Goal: Task Accomplishment & Management: Use online tool/utility

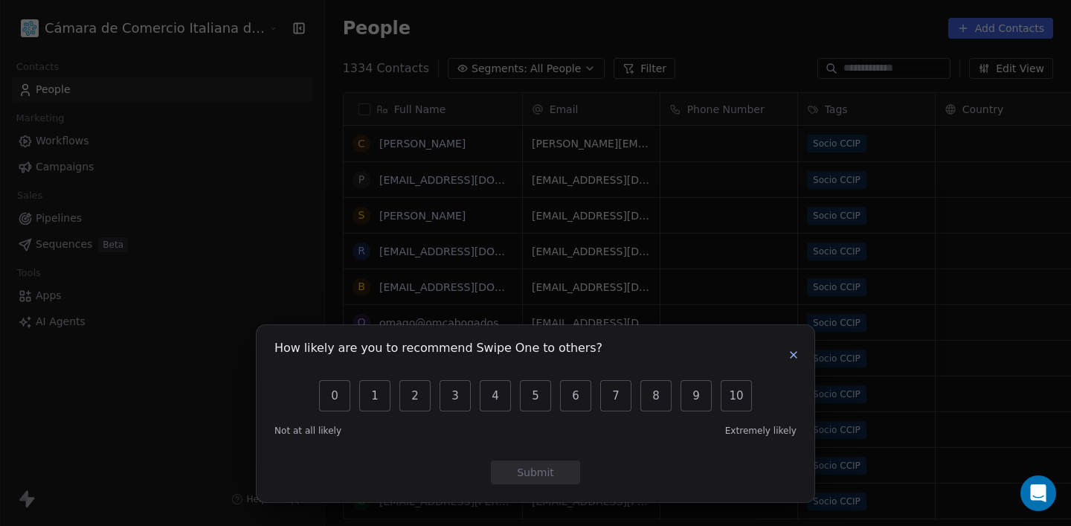
scroll to position [463, 818]
click at [799, 359] on icon "button" at bounding box center [794, 355] width 12 height 12
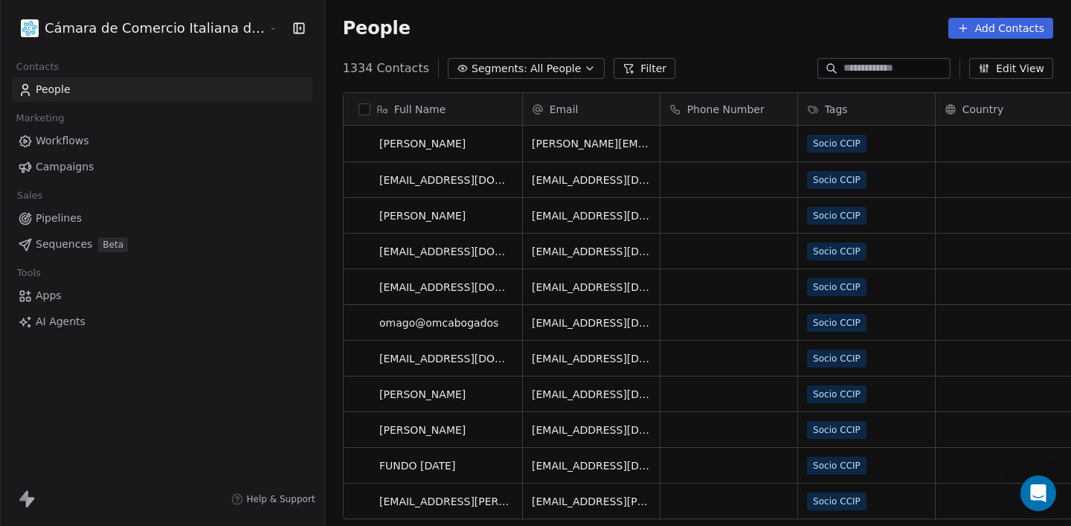
scroll to position [0, 0]
click at [397, 286] on link "[EMAIL_ADDRESS][DOMAIN_NAME]" at bounding box center [470, 287] width 182 height 12
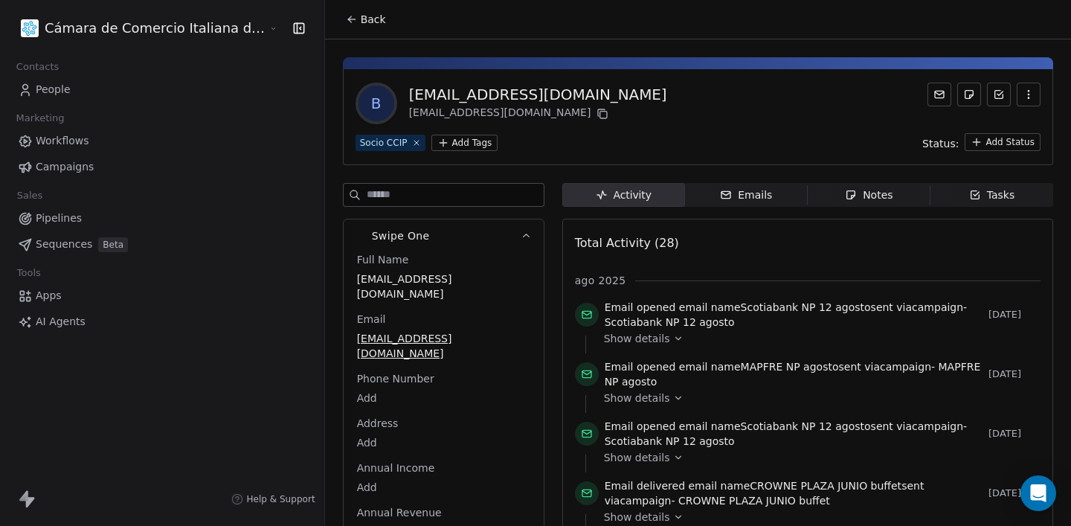
click at [1033, 97] on icon "button" at bounding box center [1029, 95] width 12 height 12
click at [1005, 119] on div "Delete" at bounding box center [1008, 127] width 100 height 24
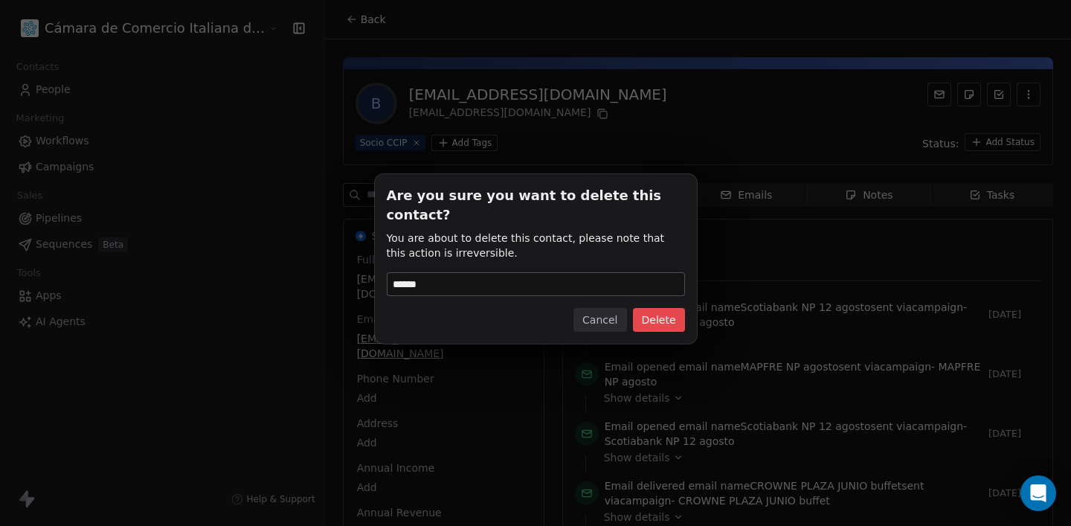
type input "******"
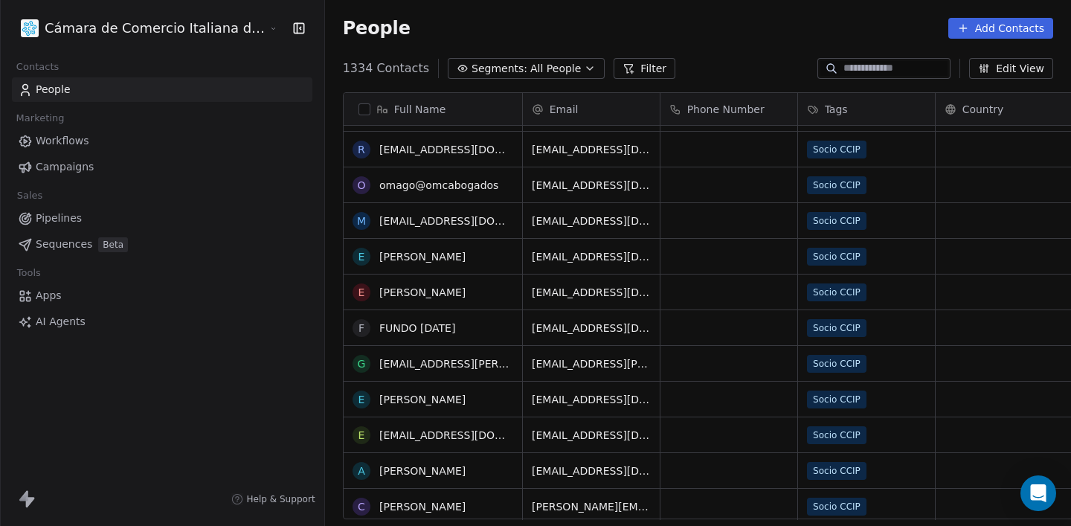
scroll to position [98, 0]
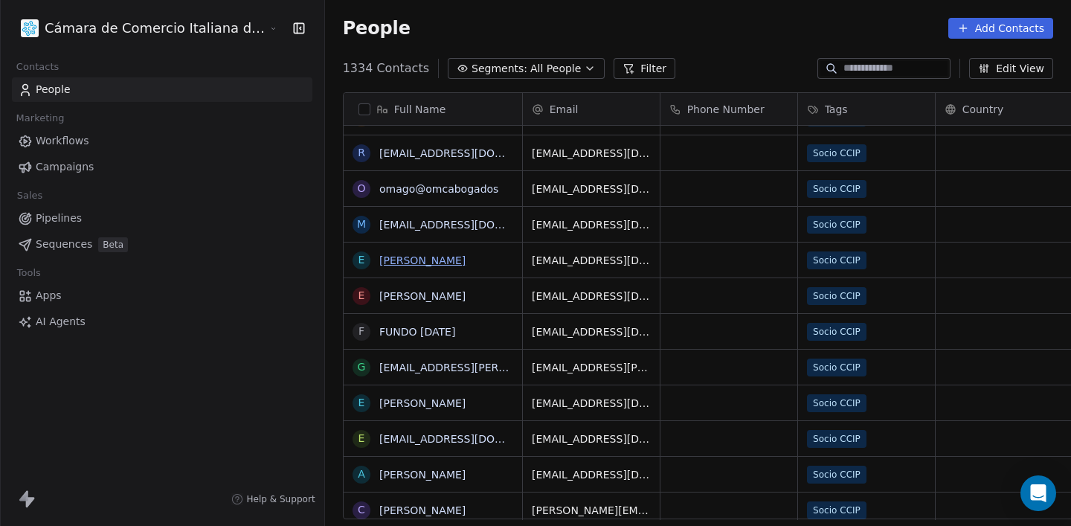
click at [379, 263] on link "[PERSON_NAME]" at bounding box center [422, 260] width 86 height 12
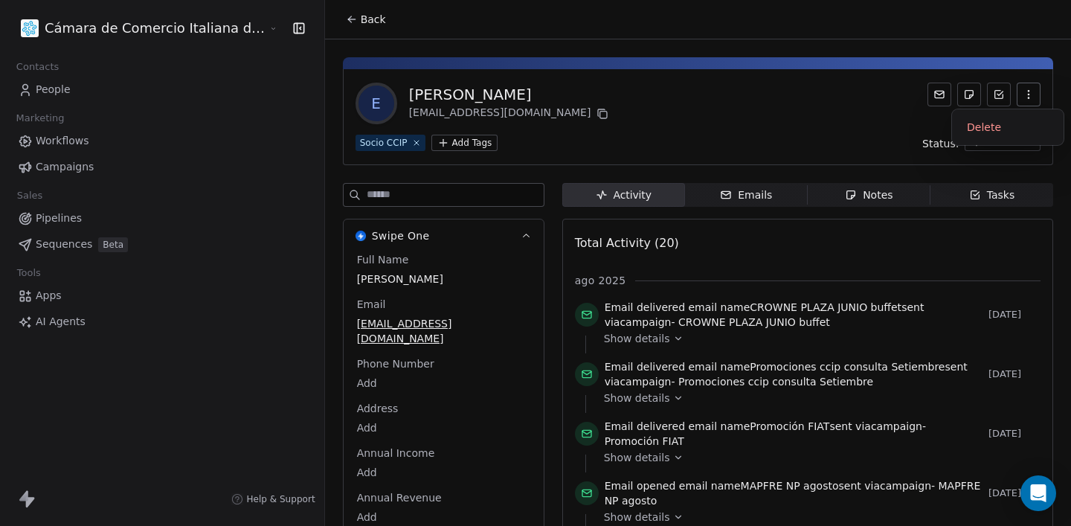
click at [1039, 93] on button "button" at bounding box center [1029, 95] width 24 height 24
click at [949, 134] on div "Status: Add Status" at bounding box center [982, 142] width 118 height 18
click at [1025, 89] on icon "button" at bounding box center [1029, 95] width 12 height 12
click at [984, 128] on div "Delete" at bounding box center [1008, 127] width 100 height 24
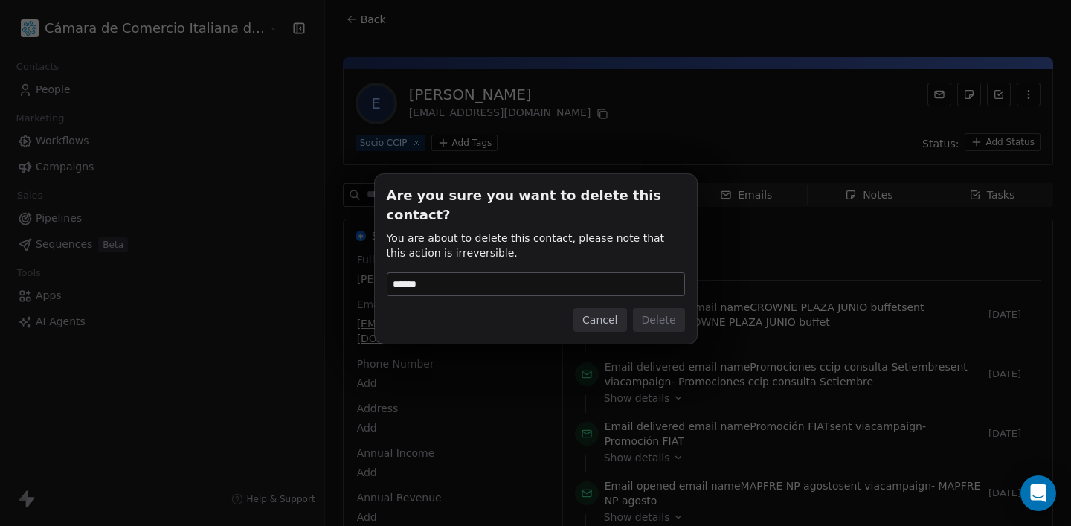
type input "******"
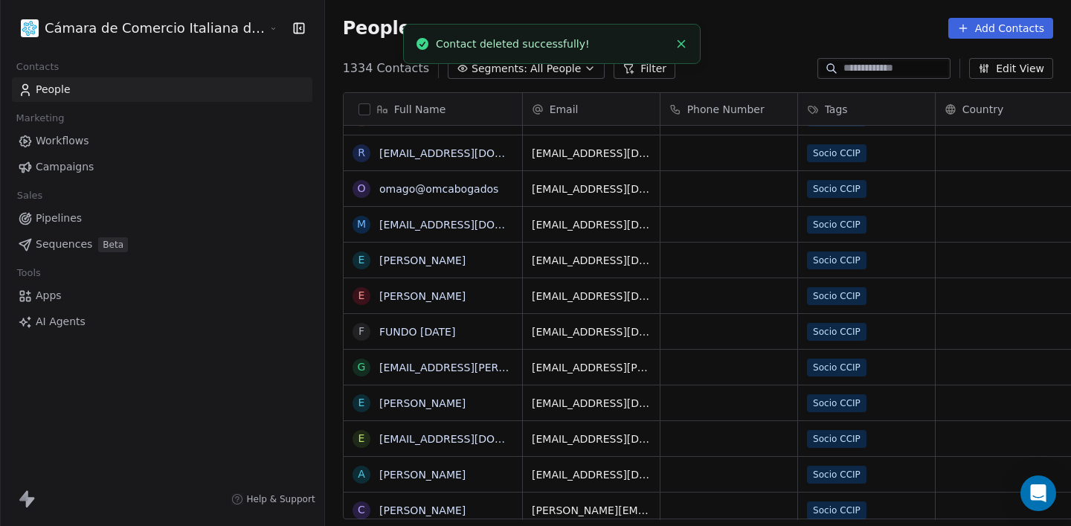
scroll to position [463, 818]
click at [973, 23] on button "Add Contacts" at bounding box center [1001, 28] width 105 height 21
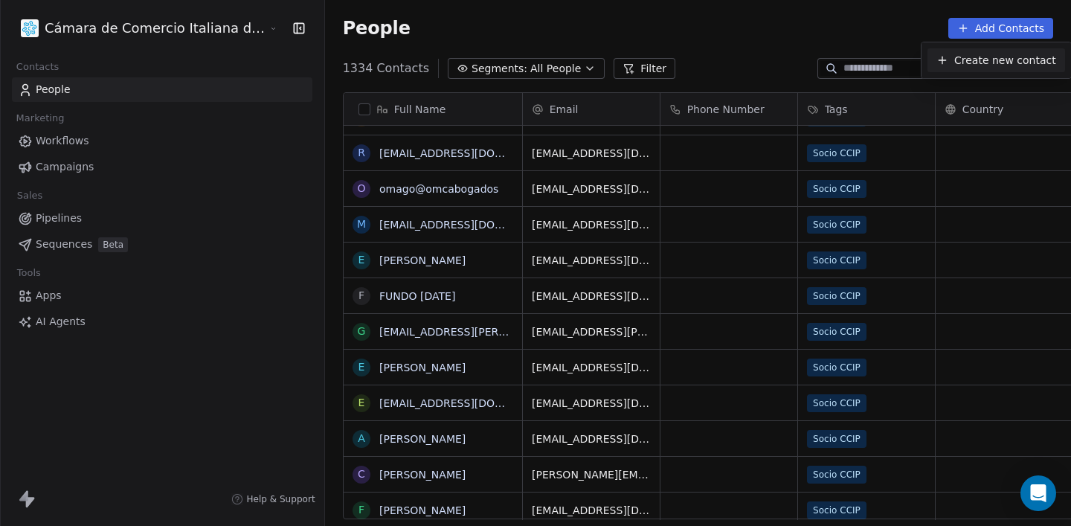
click at [1008, 64] on span "Create new contact" at bounding box center [1006, 61] width 102 height 16
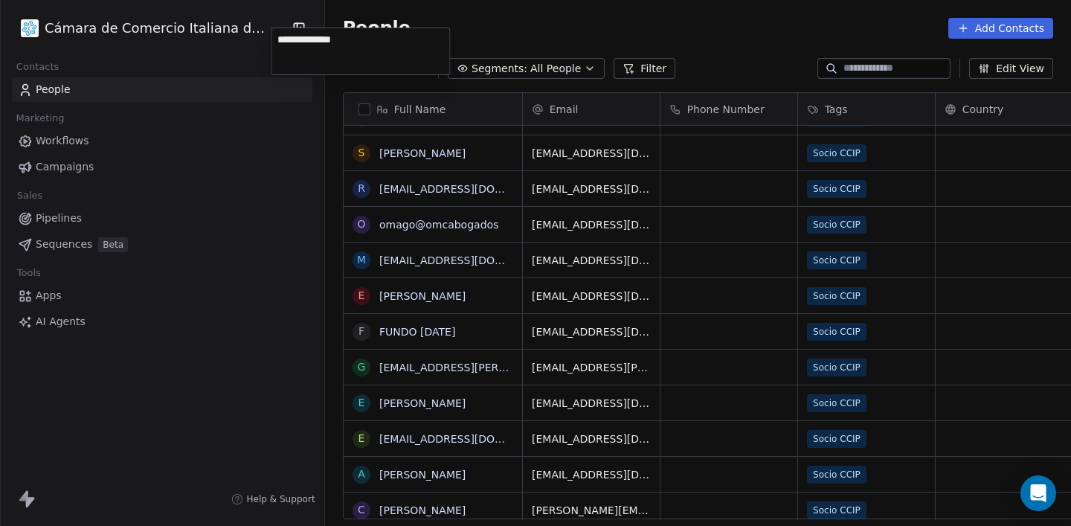
type textarea "**********"
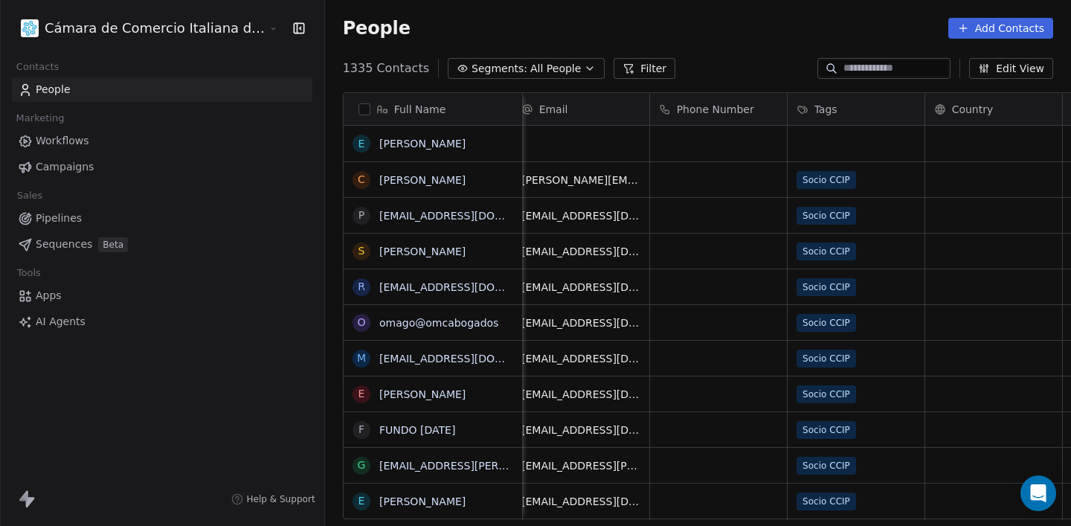
scroll to position [0, 0]
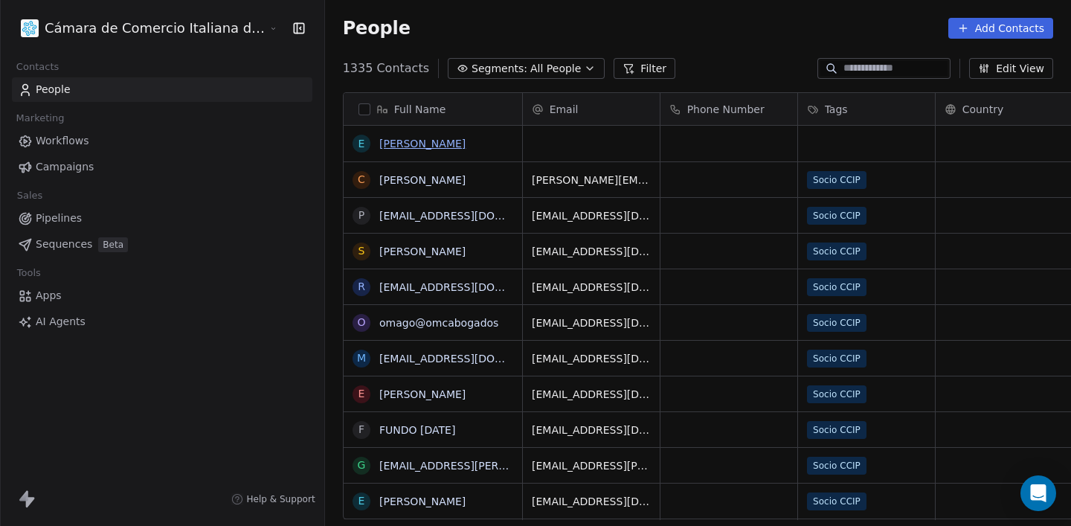
click at [379, 147] on link "[PERSON_NAME]" at bounding box center [422, 144] width 86 height 12
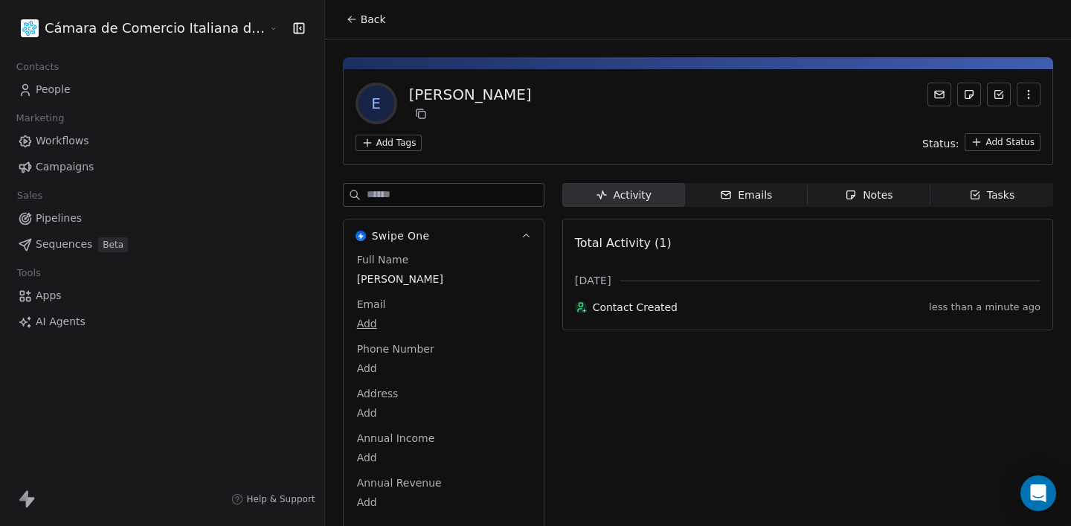
click at [295, 327] on html "Cámara de Comercio Italiana del Perú Contacts People Marketing Workflows Campai…" at bounding box center [535, 263] width 1071 height 526
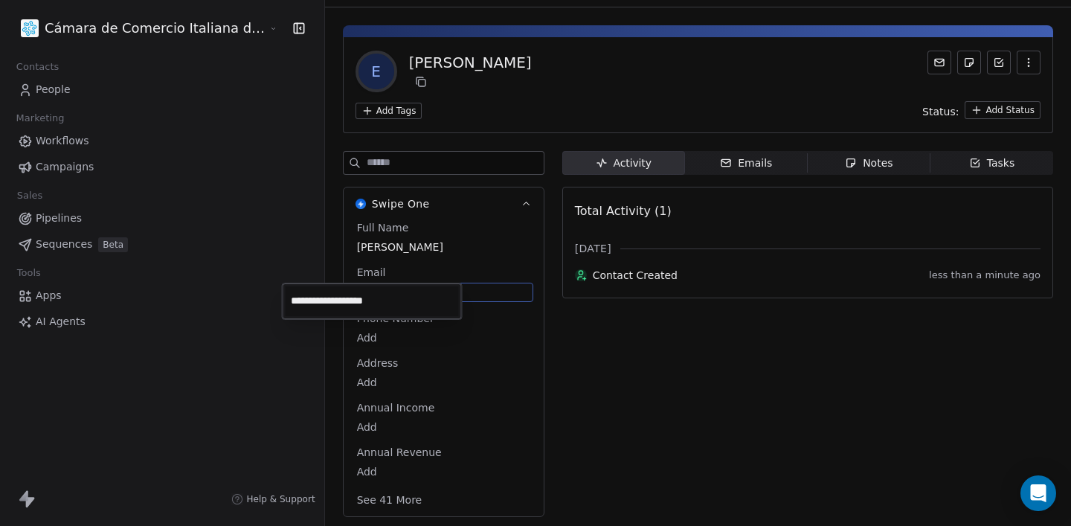
type input "**********"
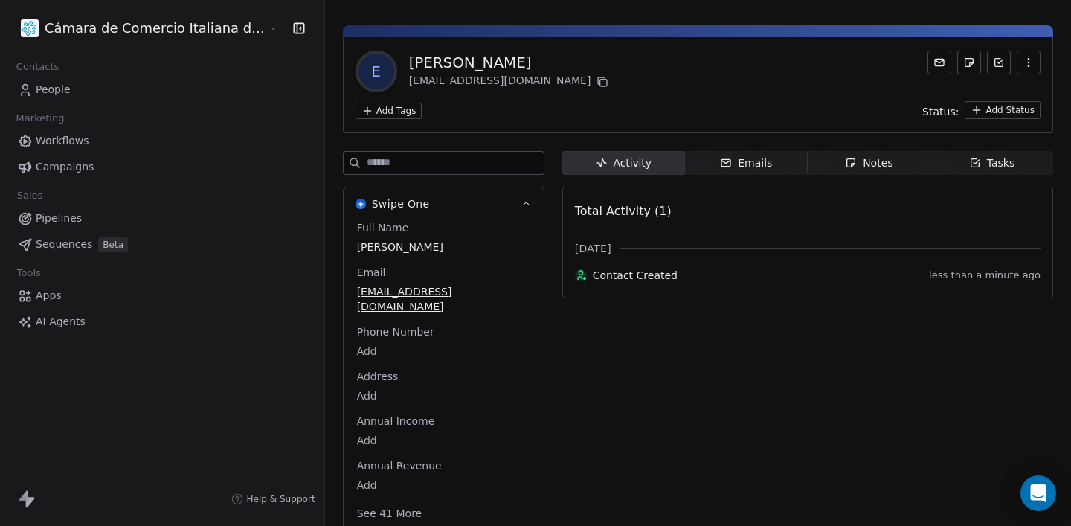
scroll to position [31, 0]
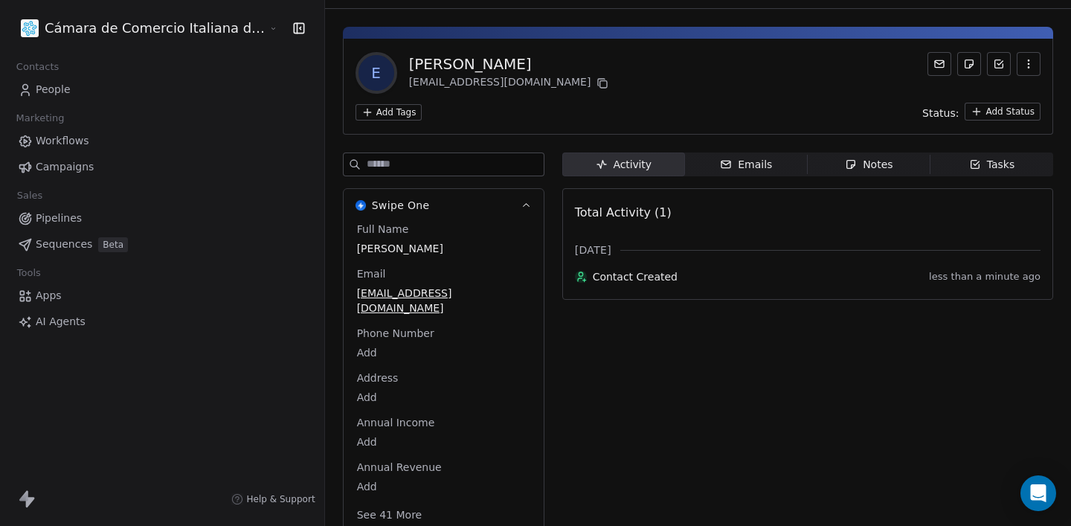
click at [632, 421] on div "Activity Activity Emails Emails Notes Notes Tasks Tasks Total Activity (1) [DAT…" at bounding box center [807, 347] width 491 height 388
click at [720, 160] on icon "button" at bounding box center [726, 164] width 12 height 12
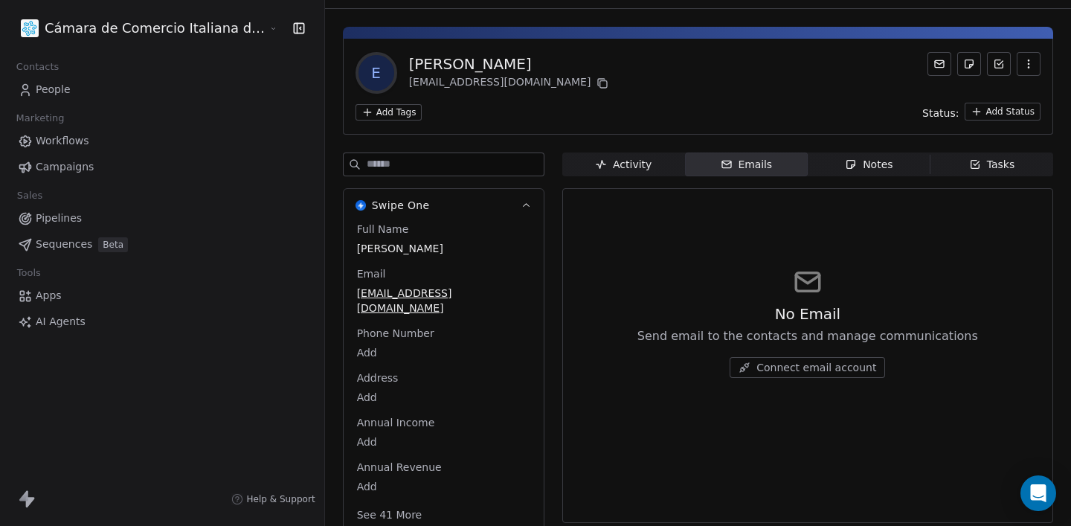
click at [869, 165] on span "Notes Notes" at bounding box center [869, 165] width 123 height 24
click at [969, 164] on icon "button" at bounding box center [975, 164] width 12 height 12
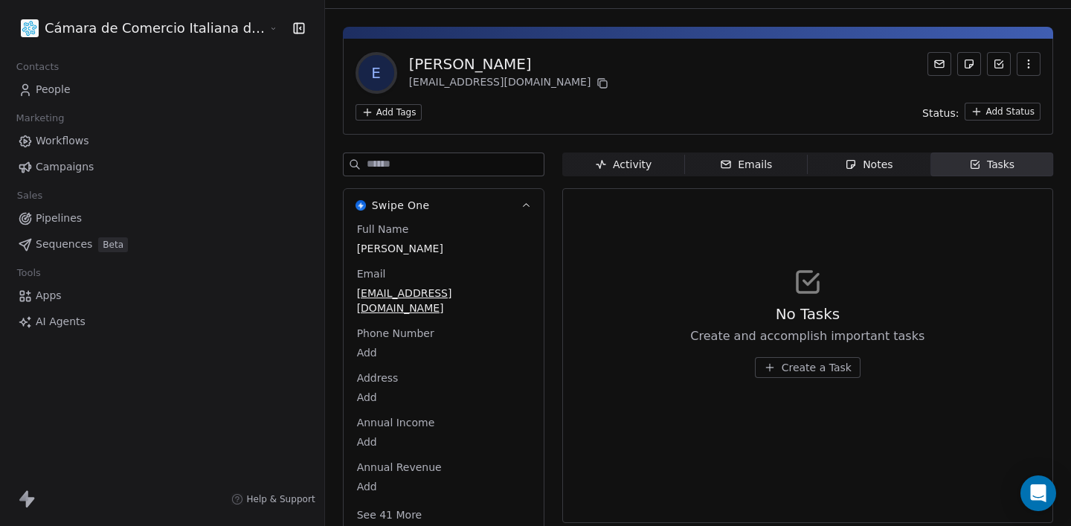
click at [100, 92] on link "People" at bounding box center [162, 89] width 301 height 25
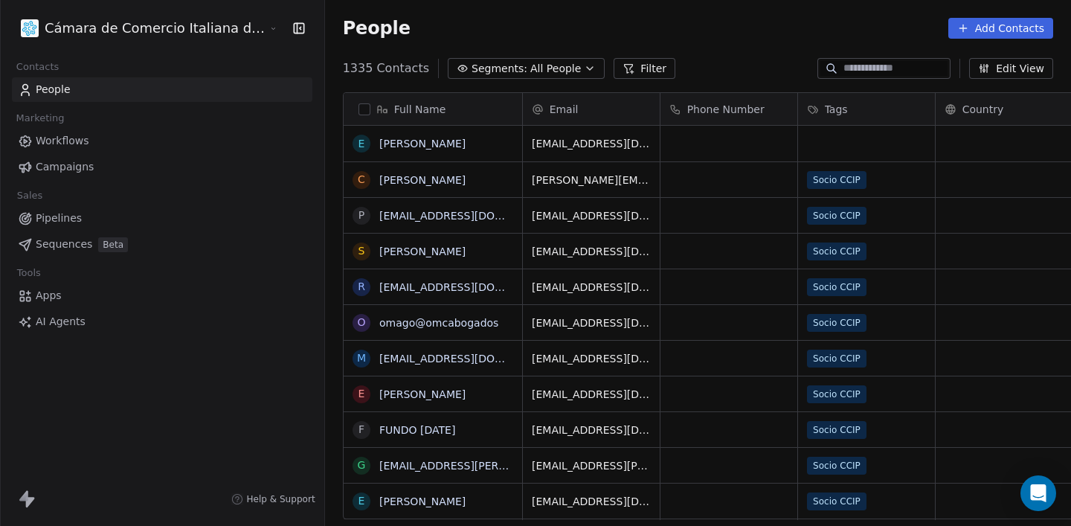
scroll to position [463, 818]
click at [86, 168] on span "Campaigns" at bounding box center [65, 167] width 58 height 16
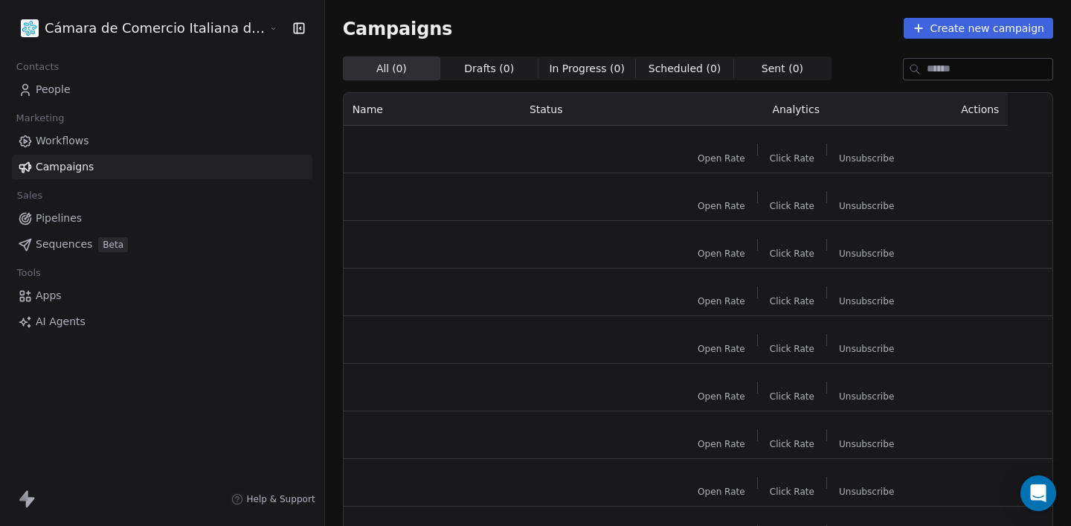
click at [73, 89] on link "People" at bounding box center [162, 89] width 301 height 25
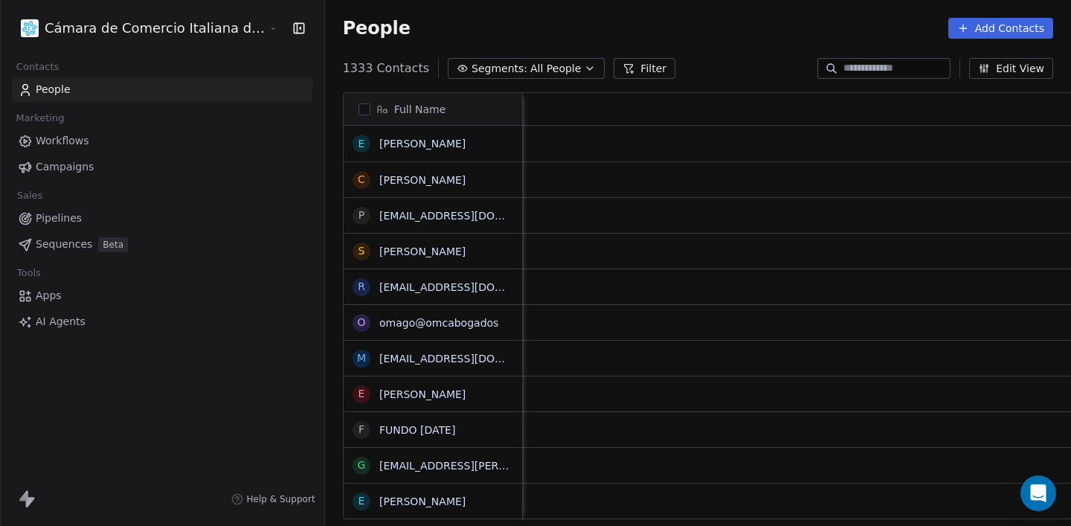
scroll to position [0, 1360]
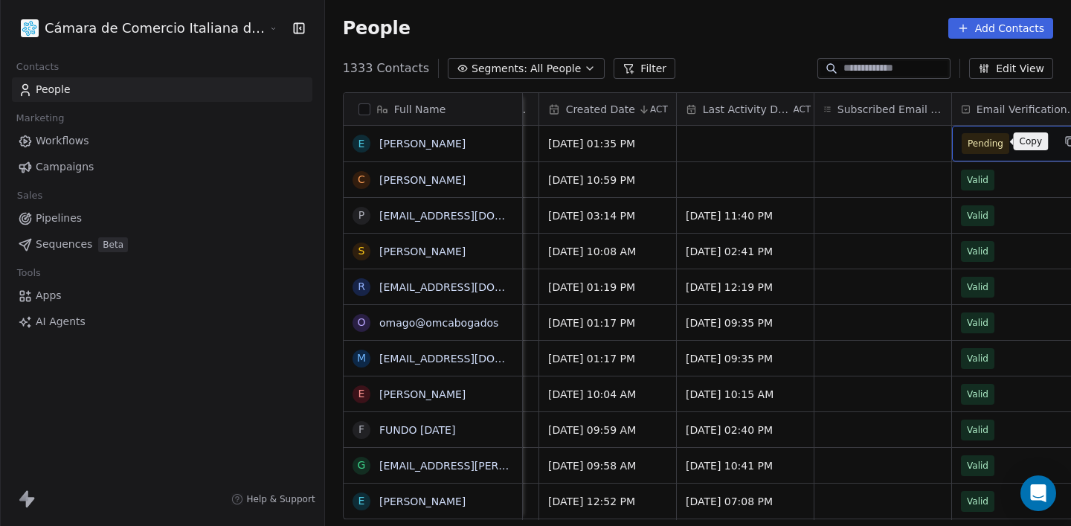
click at [1062, 141] on button "grid" at bounding box center [1071, 141] width 18 height 18
click at [968, 149] on span "Pending" at bounding box center [1007, 143] width 91 height 21
click at [968, 146] on span "Pending" at bounding box center [986, 143] width 36 height 15
click at [977, 112] on span "Email Verification Status" at bounding box center [1028, 109] width 103 height 15
click at [829, 185] on html "Cámara de Comercio Italiana del Perú Contacts People Marketing Workflows Campai…" at bounding box center [535, 263] width 1071 height 526
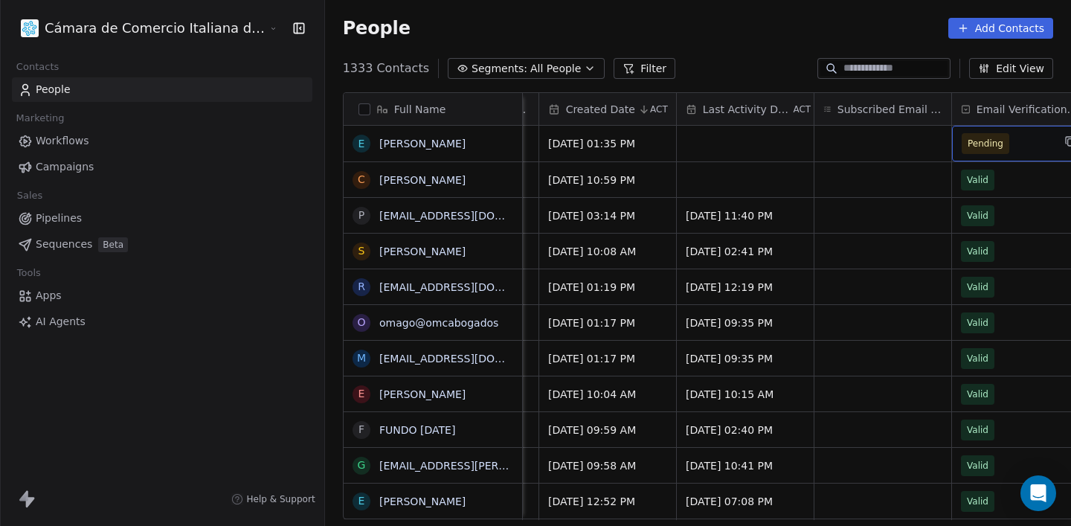
click at [962, 145] on span "Pending" at bounding box center [1007, 143] width 91 height 21
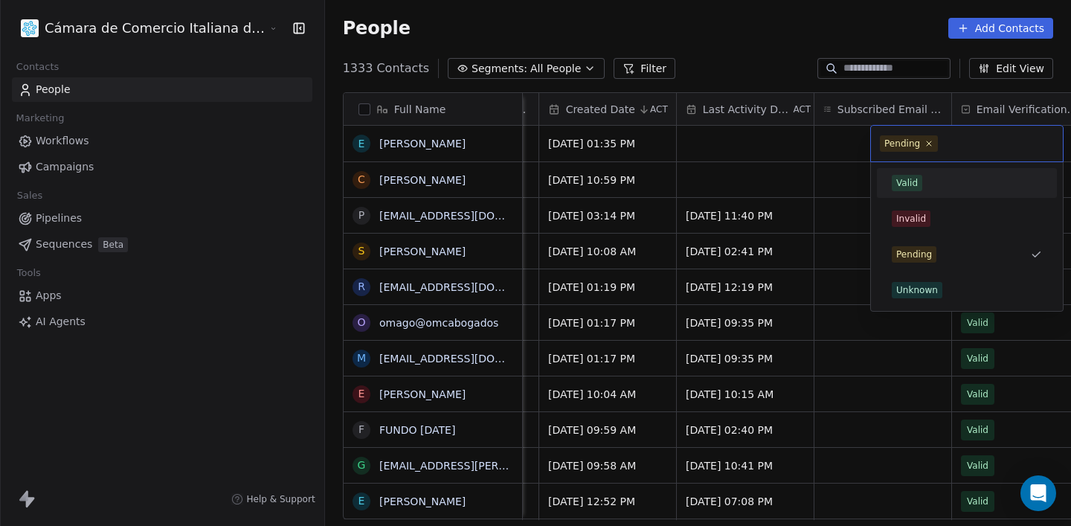
click at [935, 189] on div "Valid" at bounding box center [967, 183] width 150 height 16
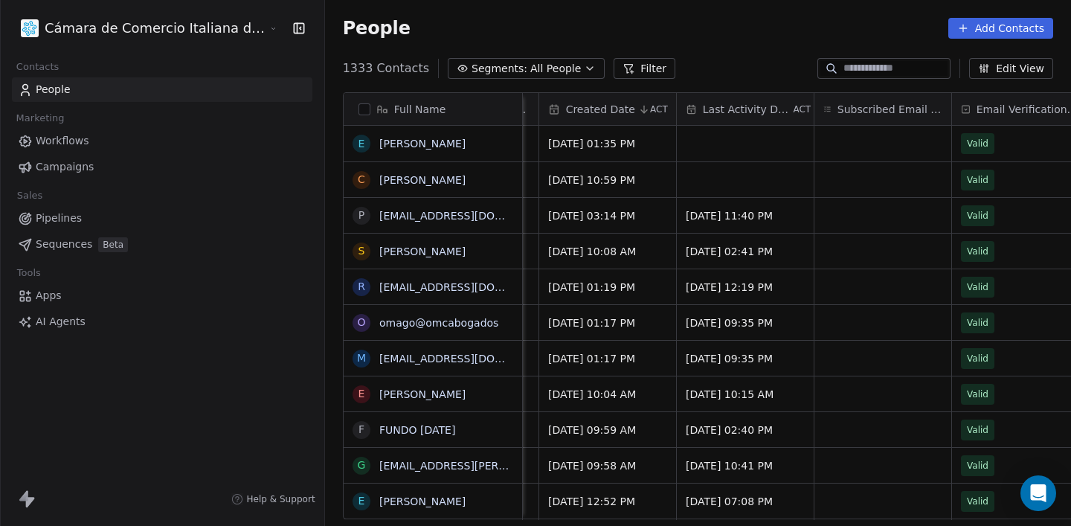
click at [74, 169] on span "Campaigns" at bounding box center [65, 167] width 58 height 16
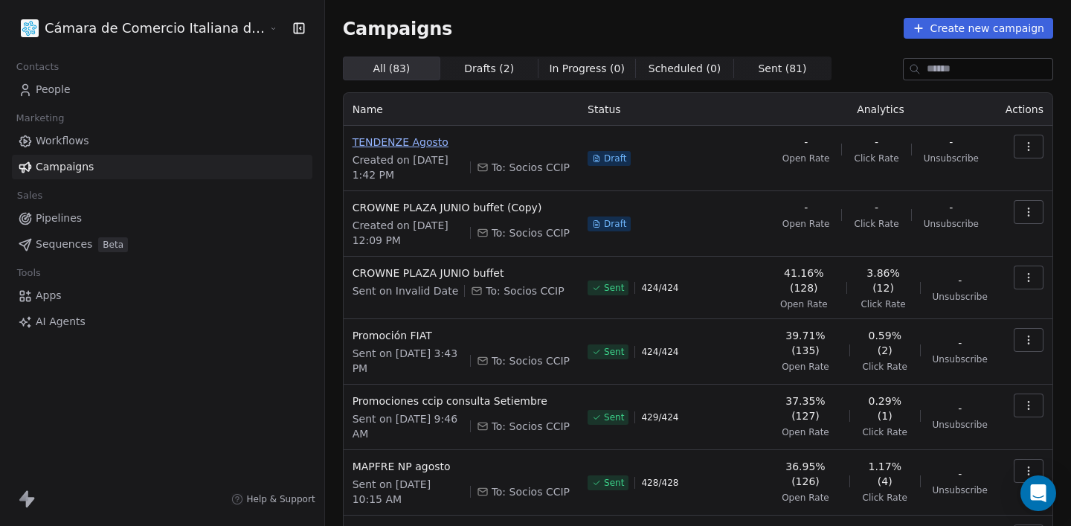
click at [370, 141] on span "TENDENZE Agosto" at bounding box center [461, 142] width 217 height 15
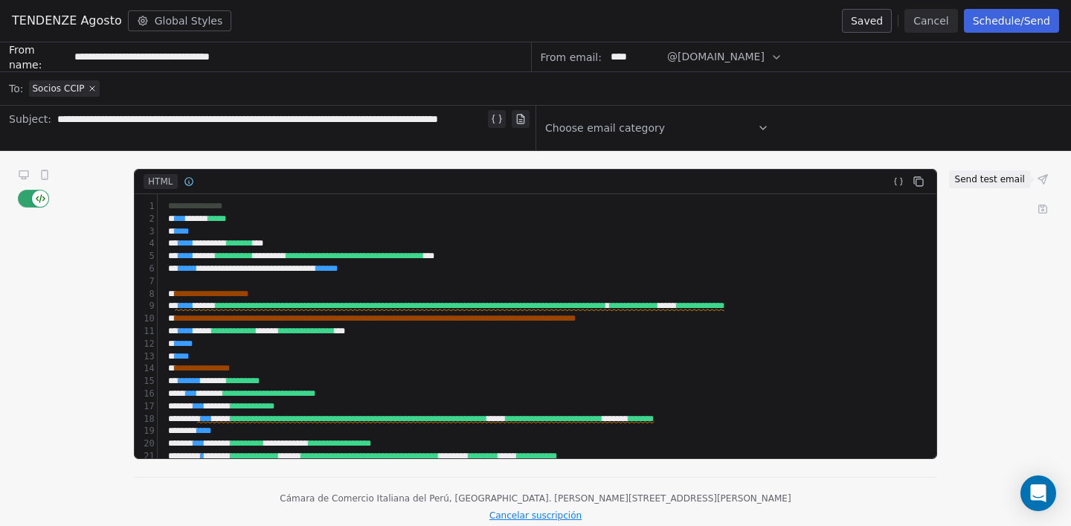
click at [1042, 182] on icon at bounding box center [1043, 179] width 12 height 12
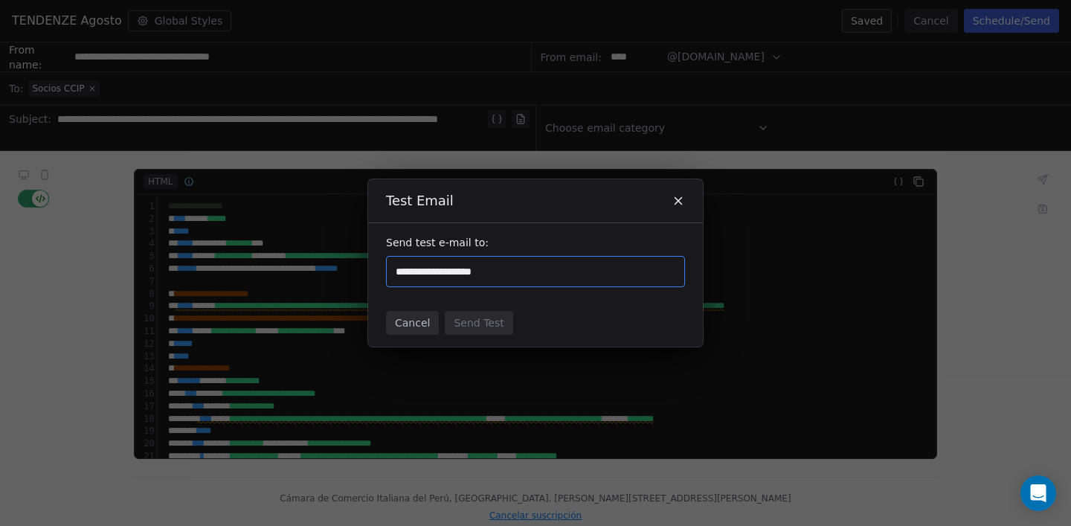
type input "**********"
click at [521, 324] on div "Cancel Send Test" at bounding box center [535, 323] width 335 height 48
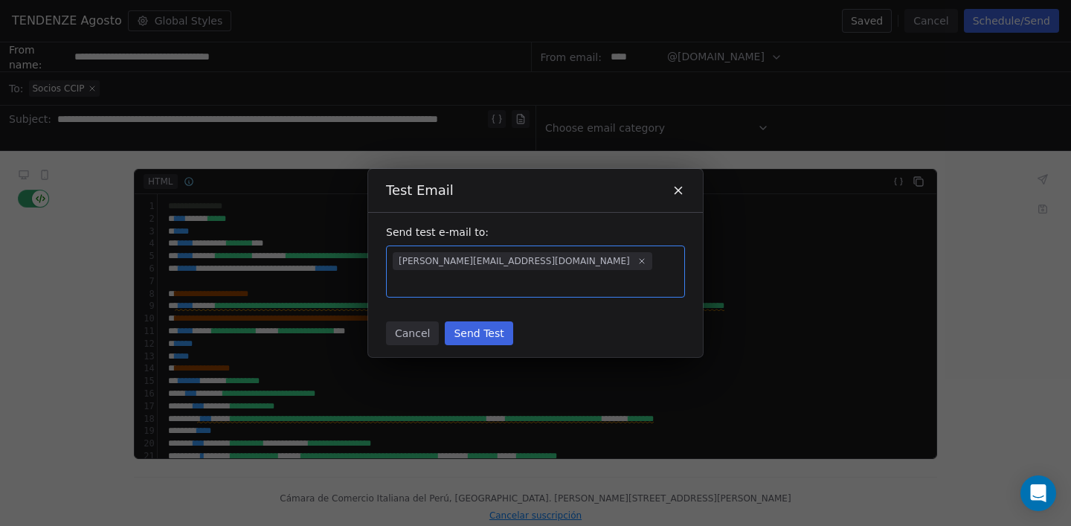
click at [498, 324] on button "Send Test" at bounding box center [479, 333] width 68 height 24
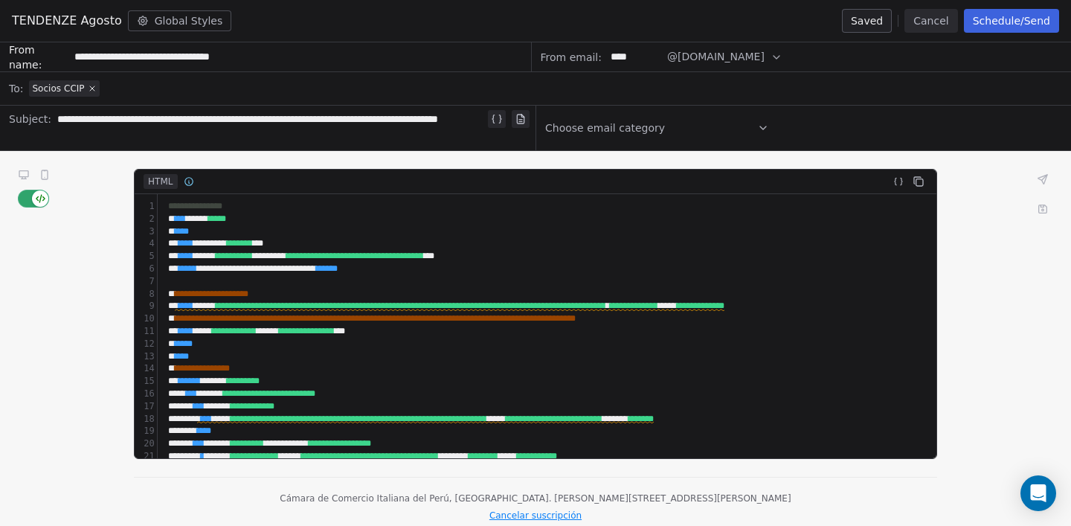
click at [30, 179] on button at bounding box center [24, 175] width 18 height 18
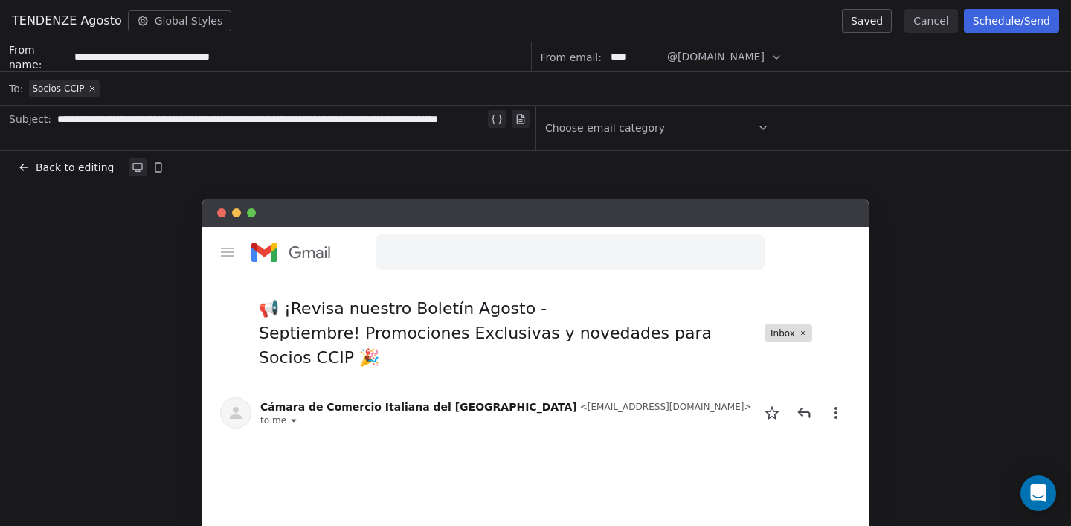
click at [33, 167] on button "Back to editing" at bounding box center [66, 167] width 102 height 21
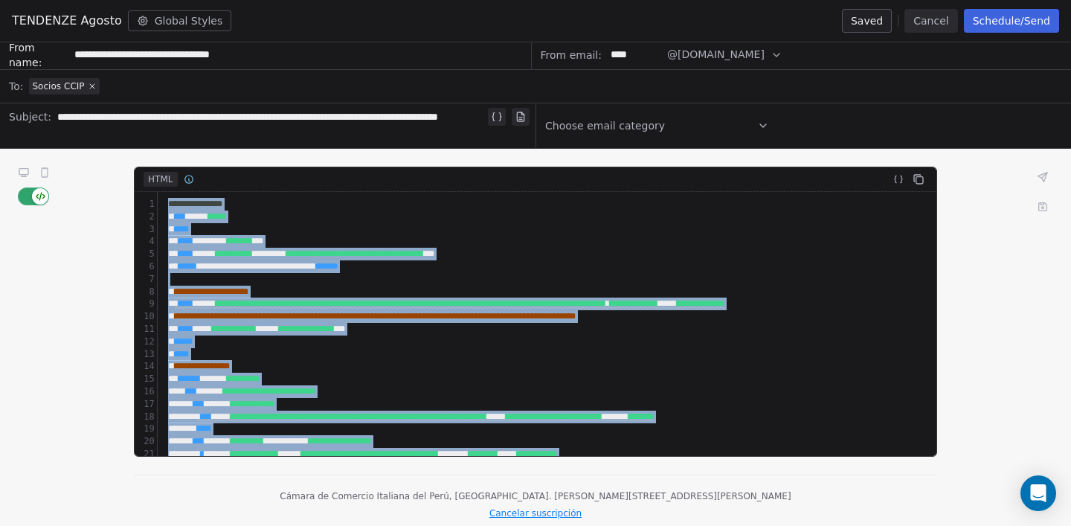
scroll to position [5, 0]
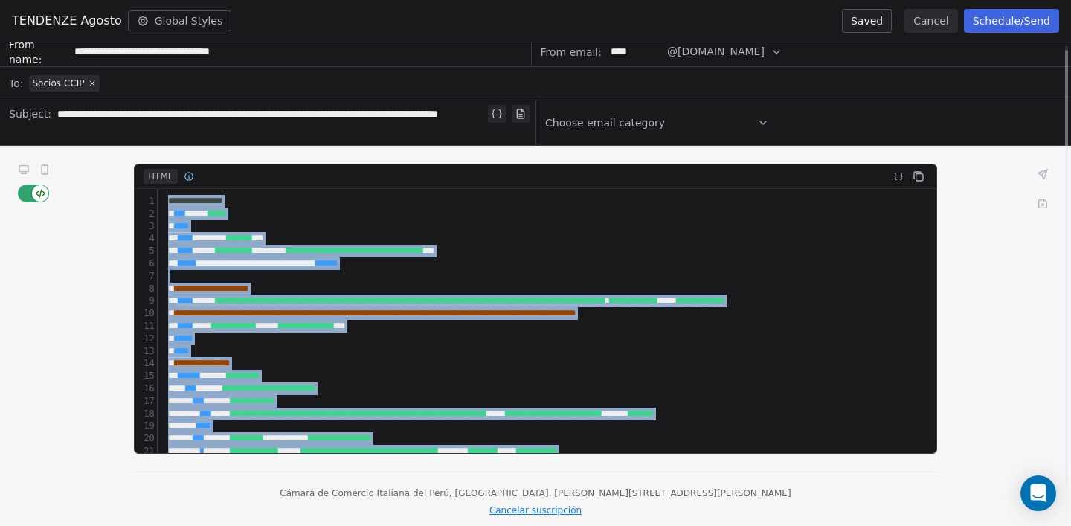
drag, startPoint x: 286, startPoint y: 440, endPoint x: 133, endPoint y: 150, distance: 328.2
click at [133, 150] on div "**********" at bounding box center [535, 358] width 1071 height 424
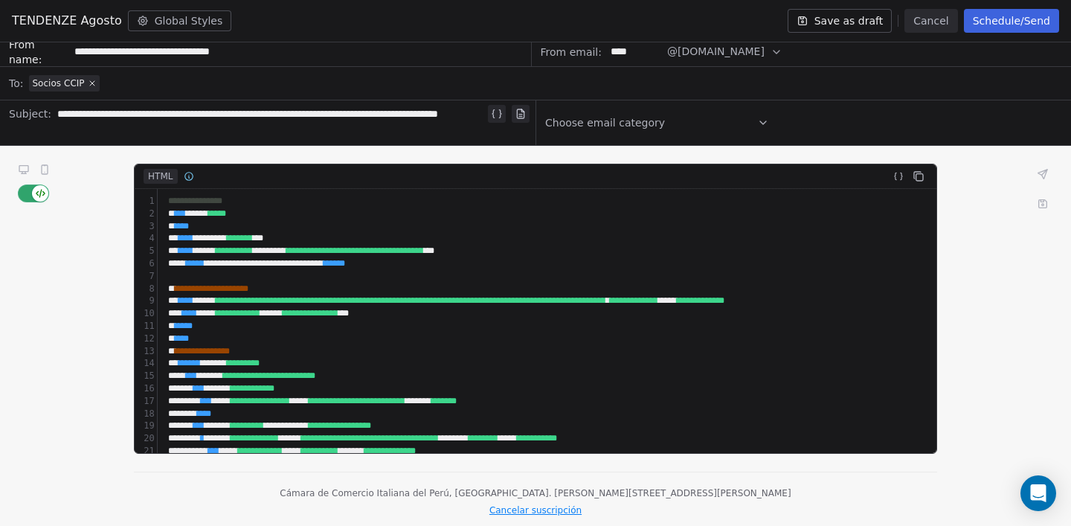
scroll to position [1219, 0]
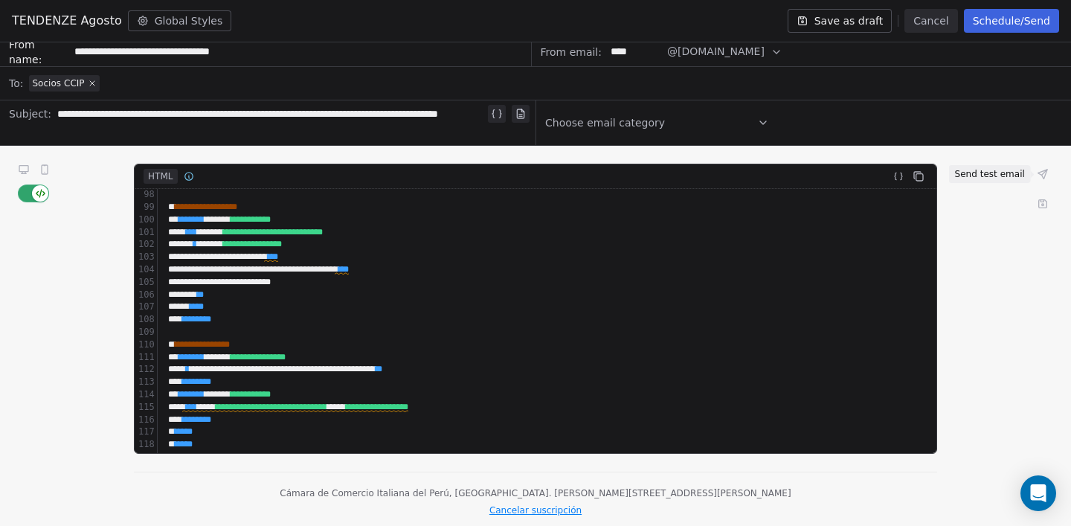
click at [1042, 170] on icon at bounding box center [1043, 174] width 12 height 12
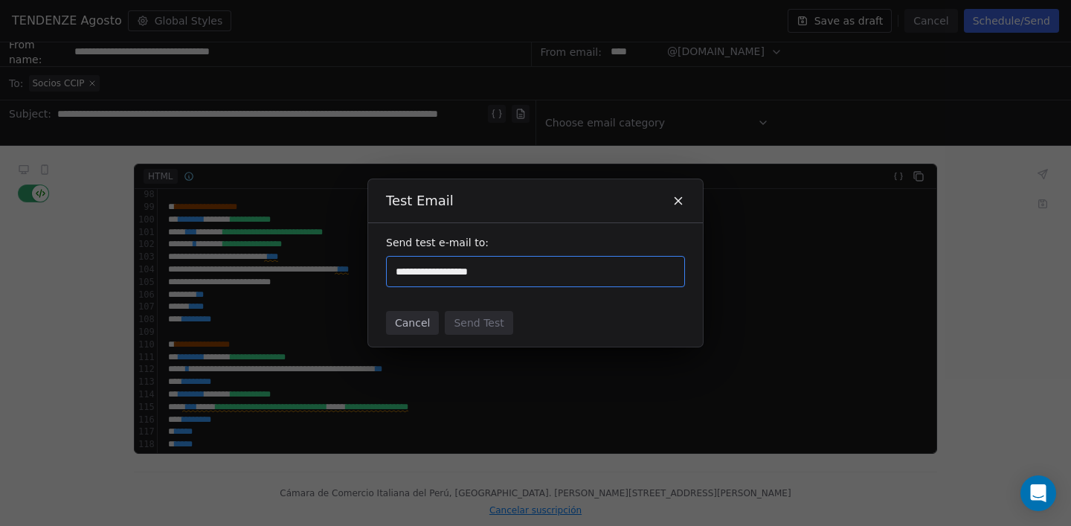
type input "**********"
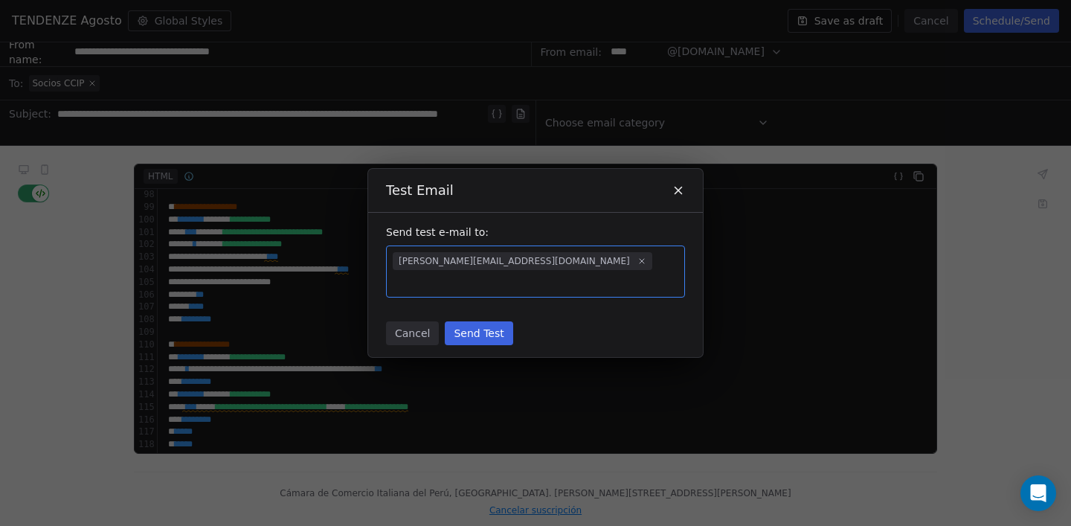
click at [500, 323] on button "Send Test" at bounding box center [479, 333] width 68 height 24
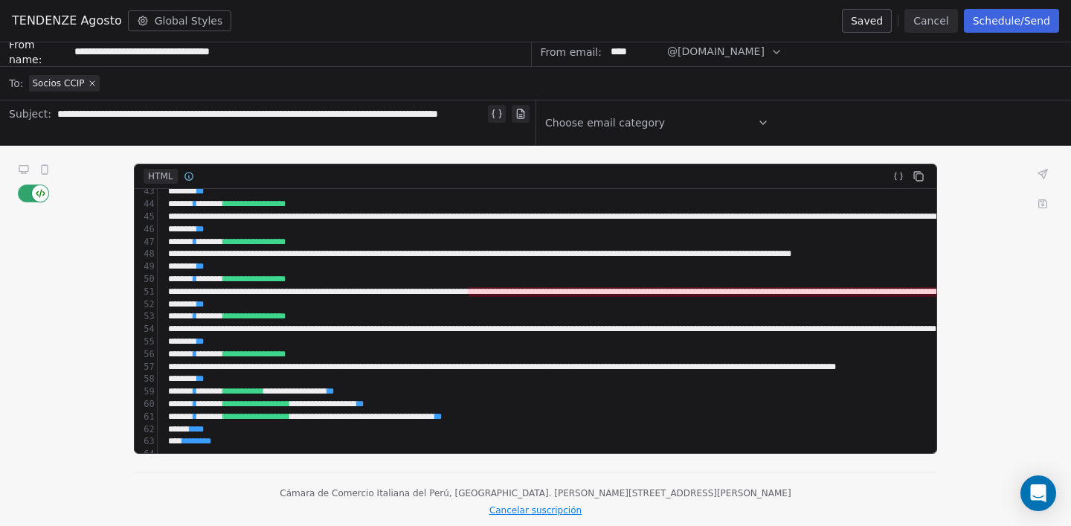
scroll to position [522, 0]
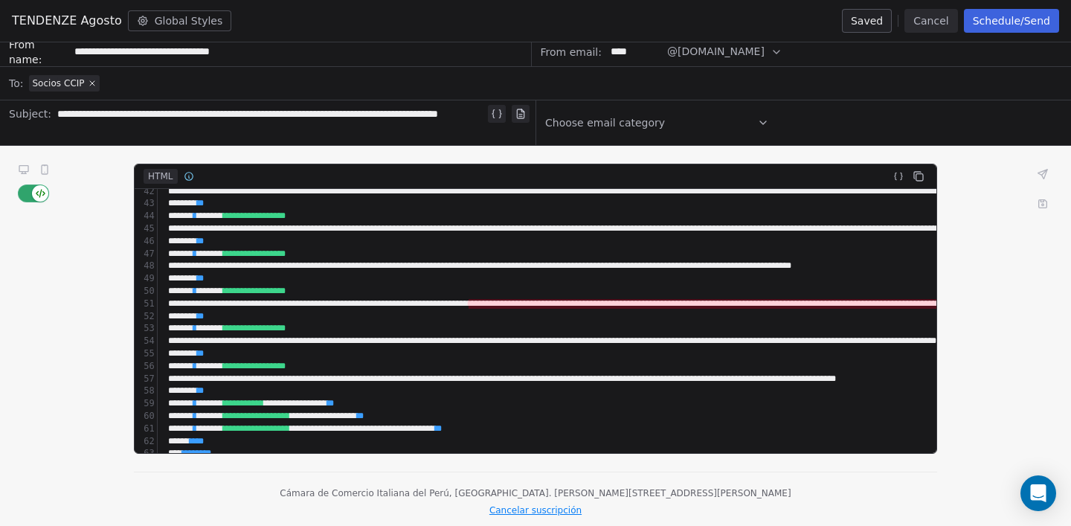
drag, startPoint x: 587, startPoint y: 309, endPoint x: 536, endPoint y: 302, distance: 51.8
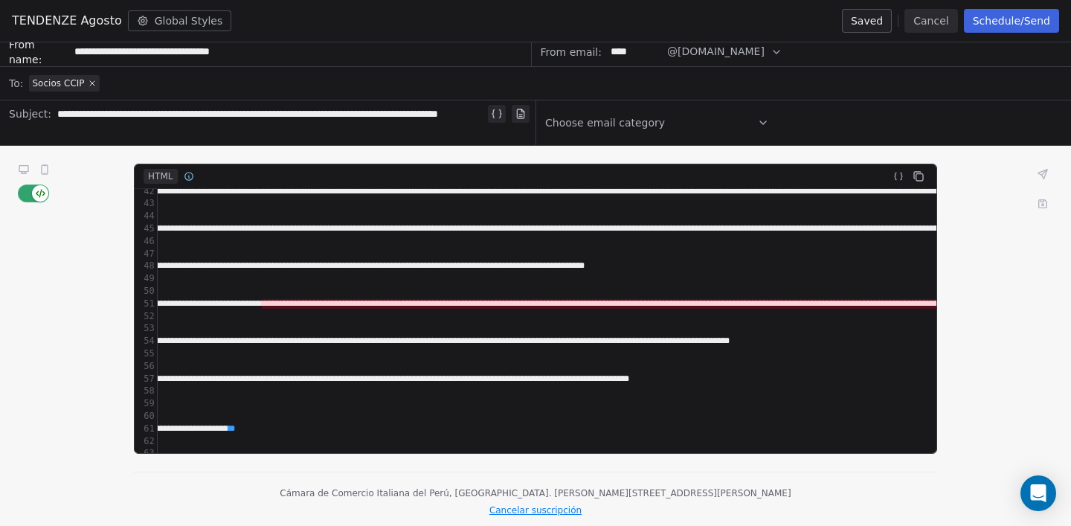
scroll to position [522, 172]
click at [436, 306] on span "**********" at bounding box center [667, 304] width 740 height 10
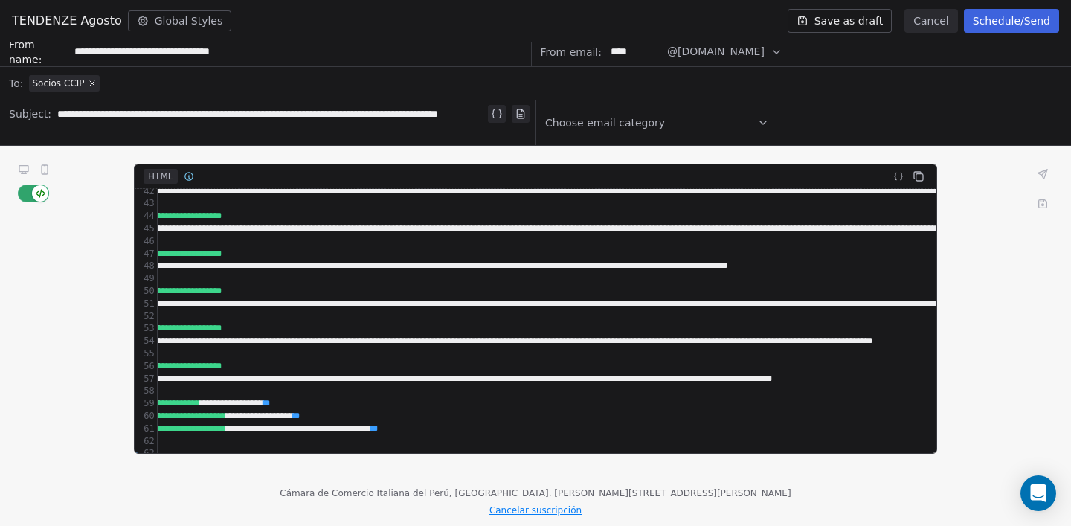
scroll to position [522, 0]
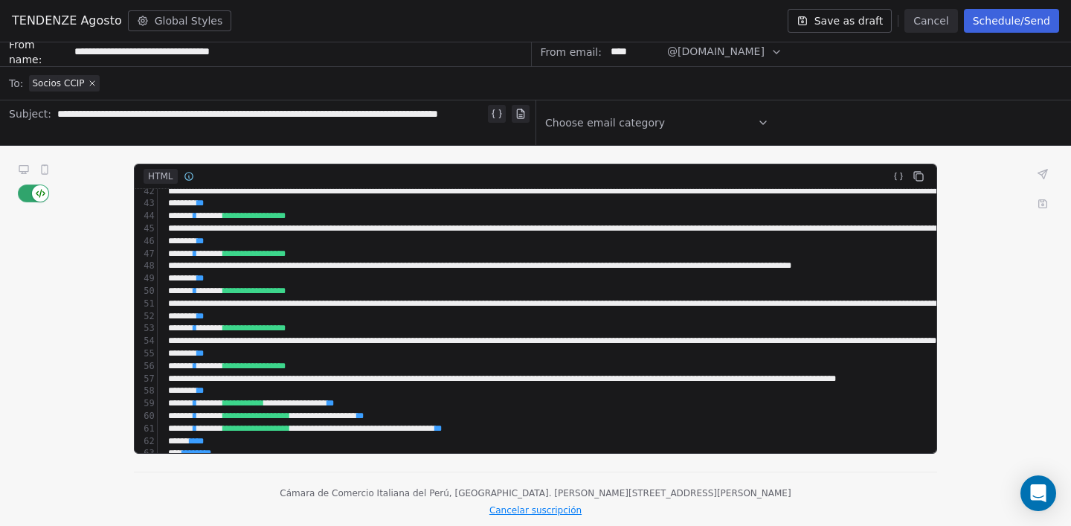
click at [1041, 175] on icon at bounding box center [1043, 174] width 9 height 9
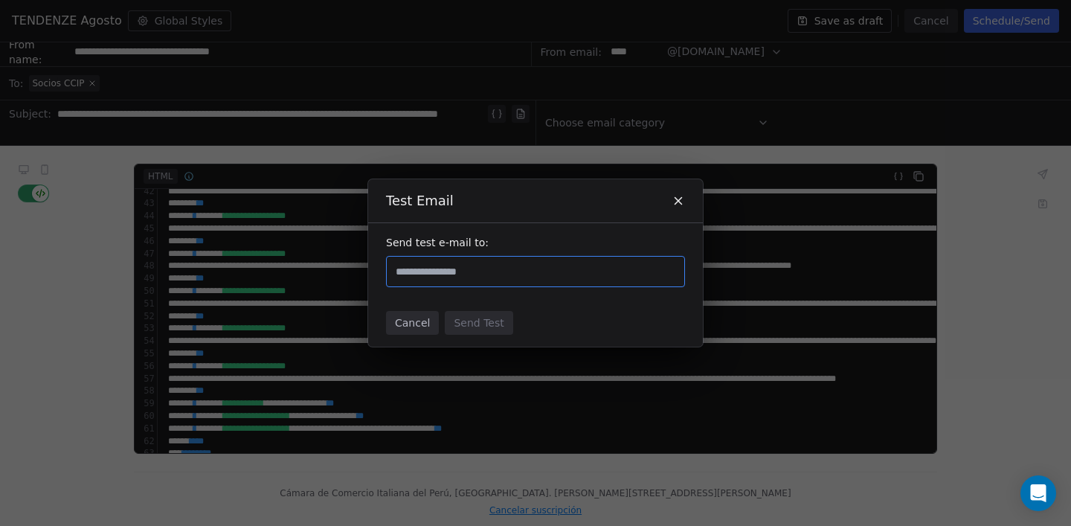
click at [497, 270] on input "text" at bounding box center [536, 272] width 286 height 18
type input "**********"
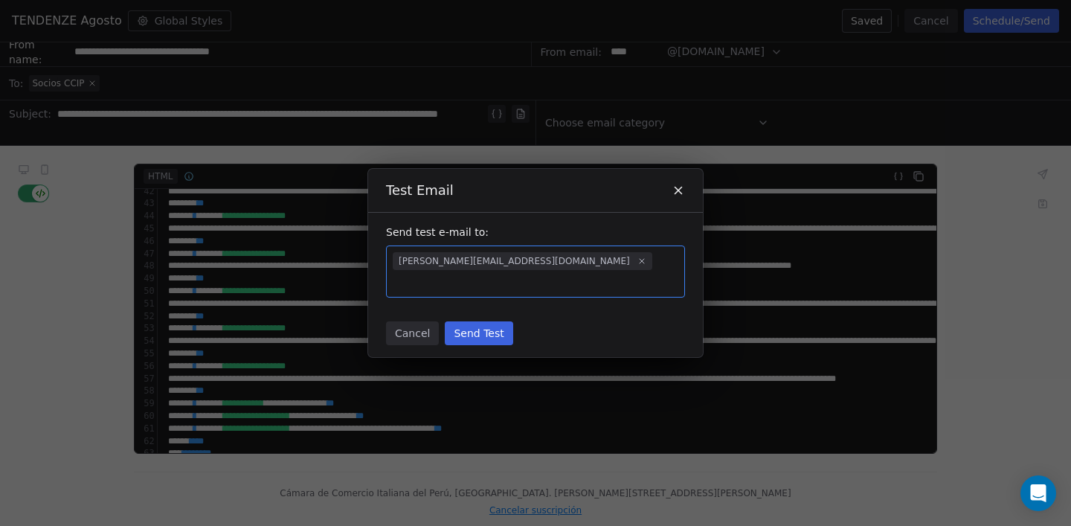
click at [485, 324] on button "Send Test" at bounding box center [479, 333] width 68 height 24
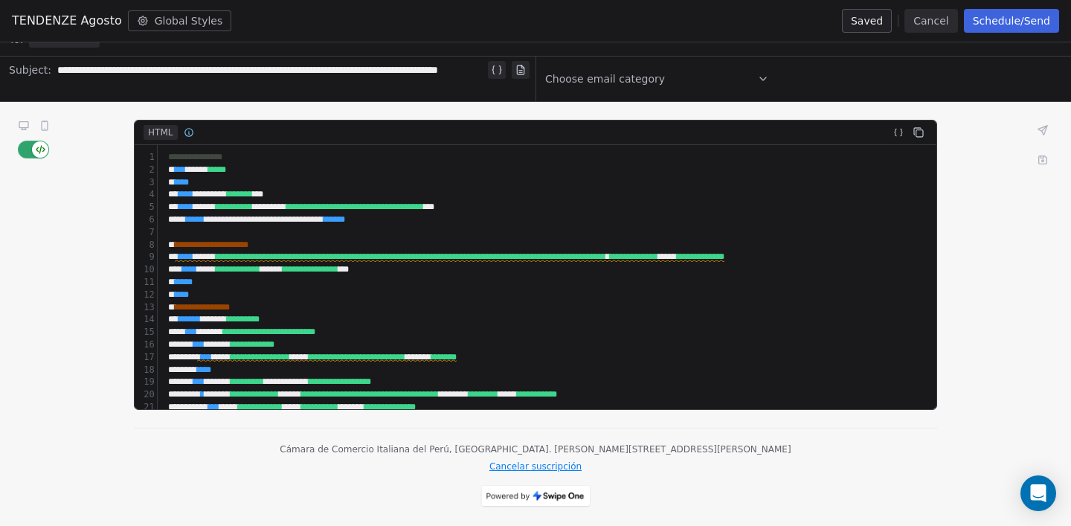
scroll to position [0, 0]
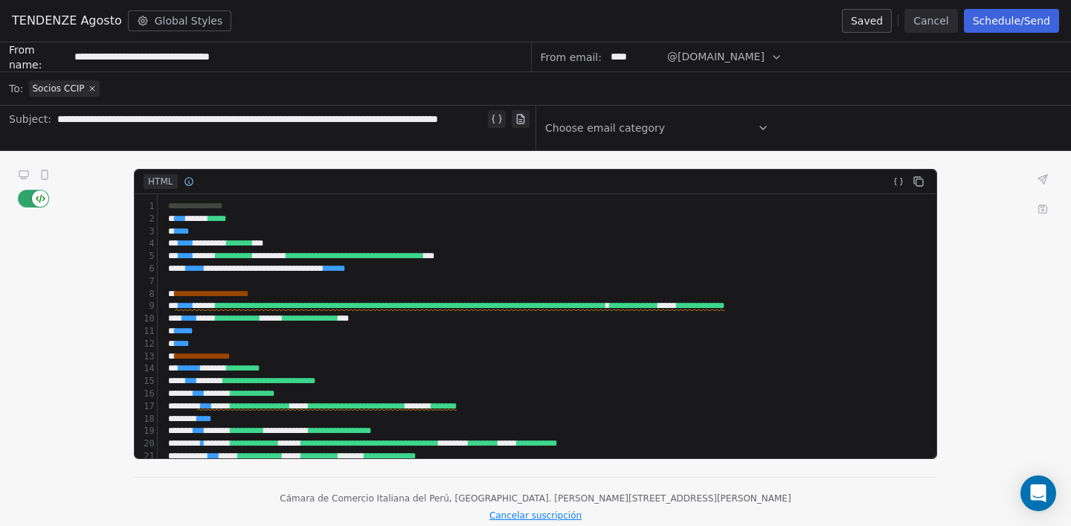
click at [1044, 182] on icon at bounding box center [1043, 179] width 9 height 9
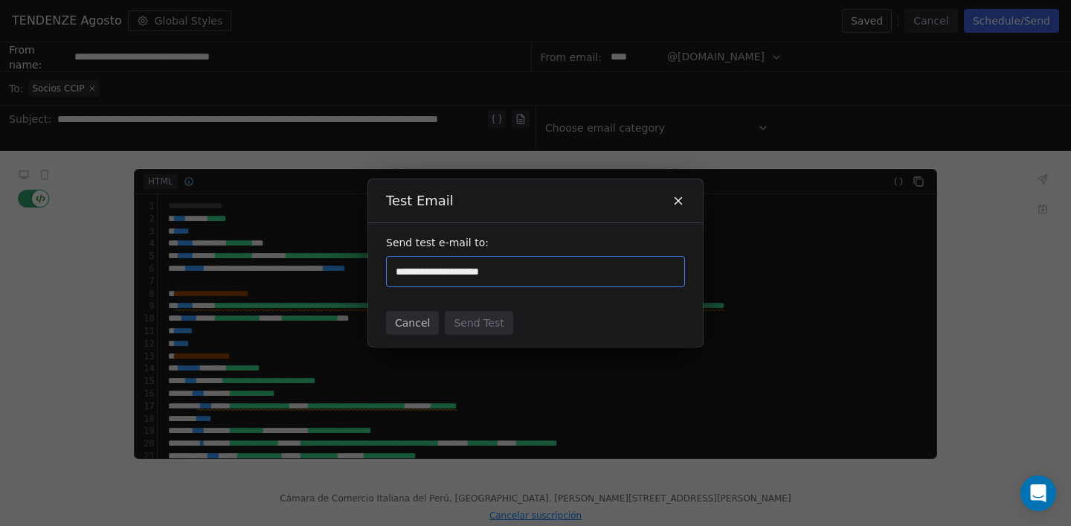
type input "**********"
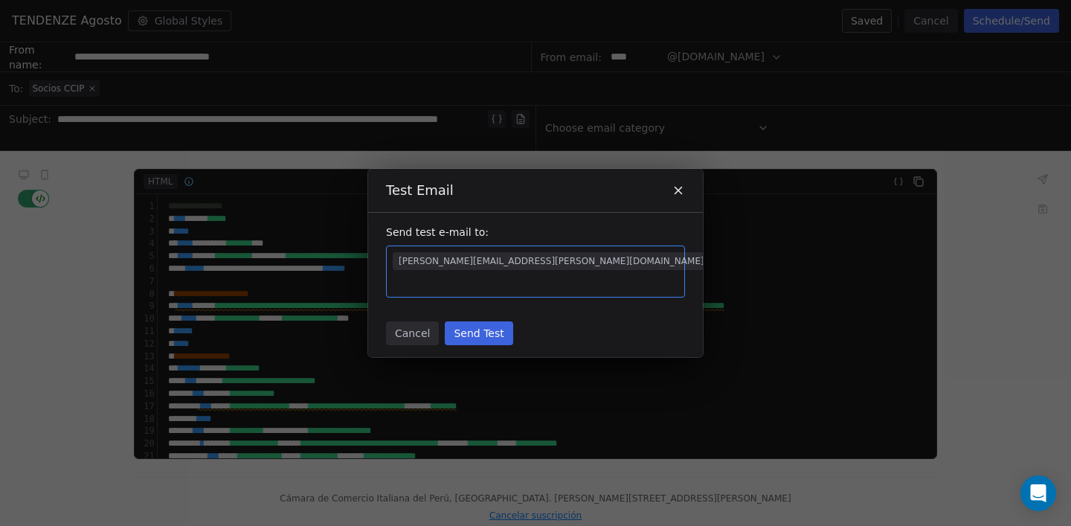
click at [506, 324] on button "Send Test" at bounding box center [479, 333] width 68 height 24
